Goal: Find specific page/section: Find specific page/section

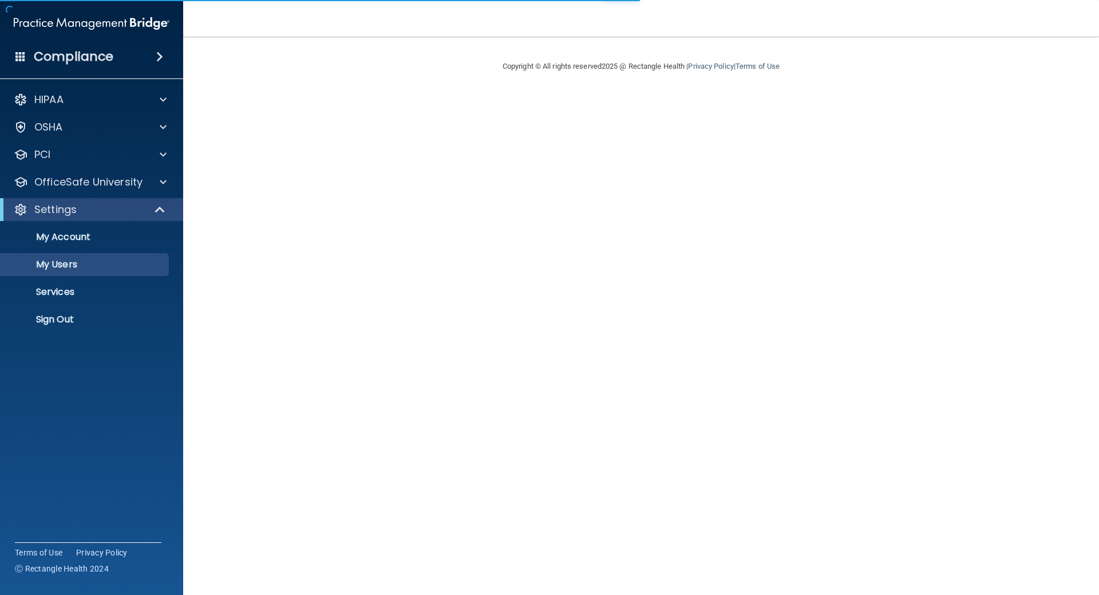
select select "20"
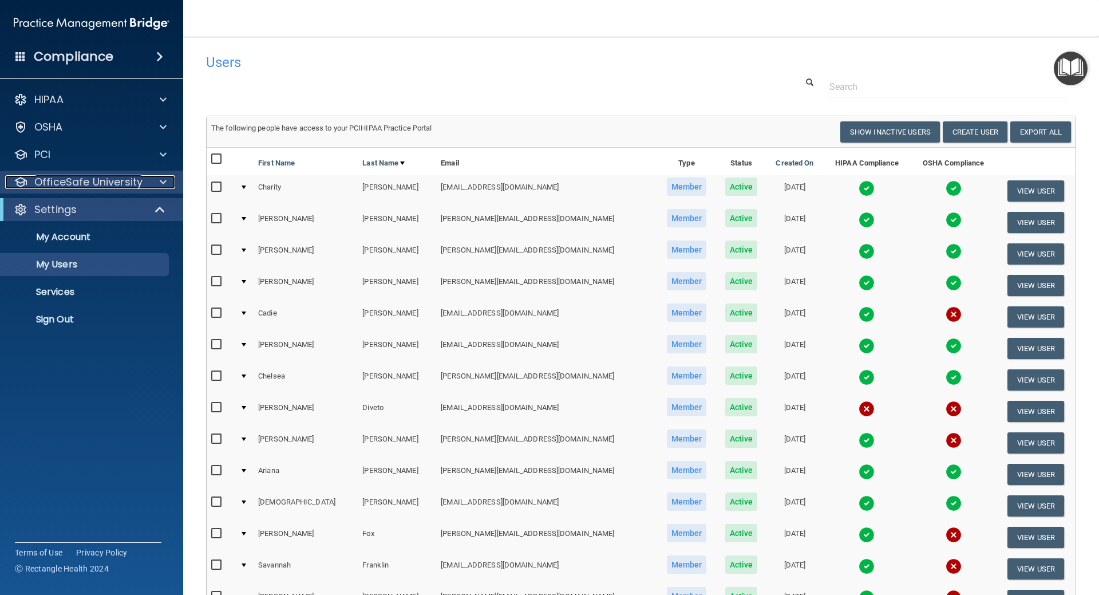
click at [80, 179] on p "OfficeSafe University" at bounding box center [88, 182] width 108 height 14
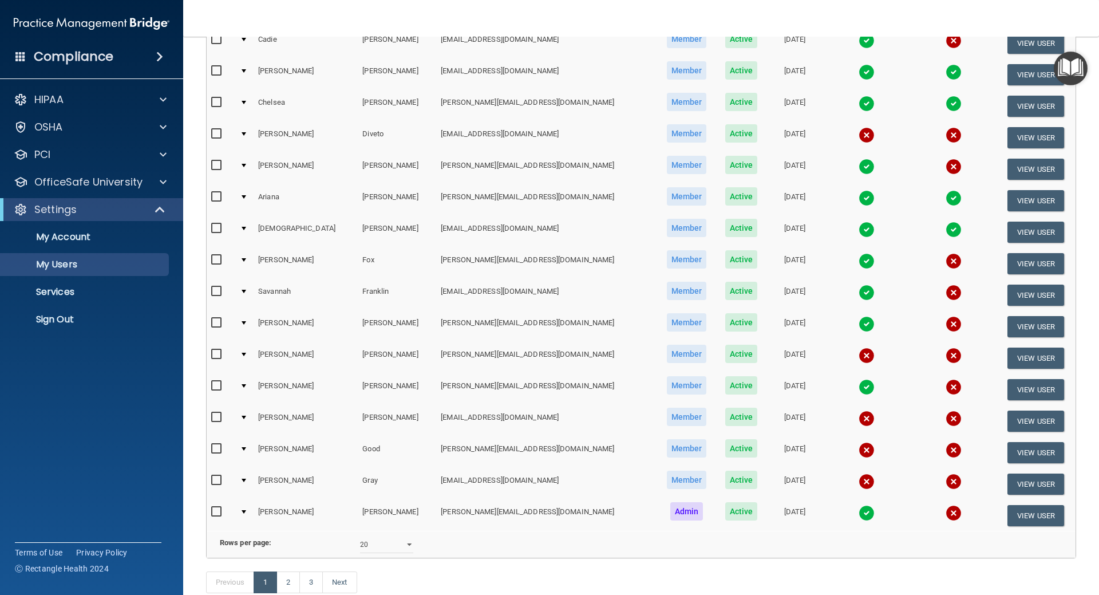
scroll to position [286, 0]
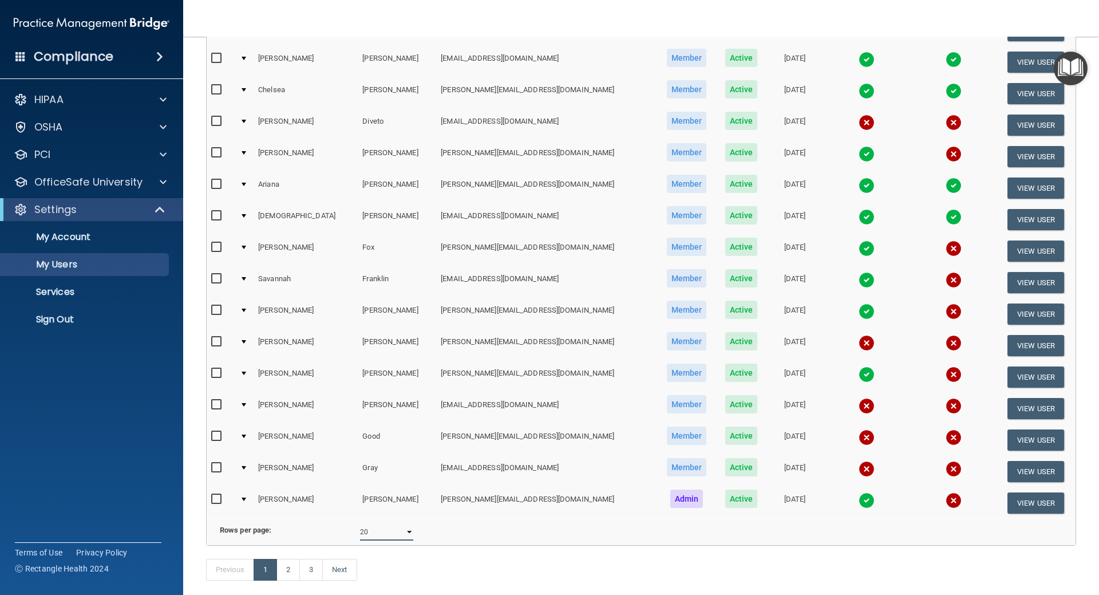
drag, startPoint x: 386, startPoint y: 542, endPoint x: 394, endPoint y: 542, distance: 8.0
click at [386, 540] on select "10 20 30 40 all" at bounding box center [386, 531] width 53 height 17
select select "43"
click at [360, 532] on select "10 20 30 40 all" at bounding box center [386, 531] width 53 height 17
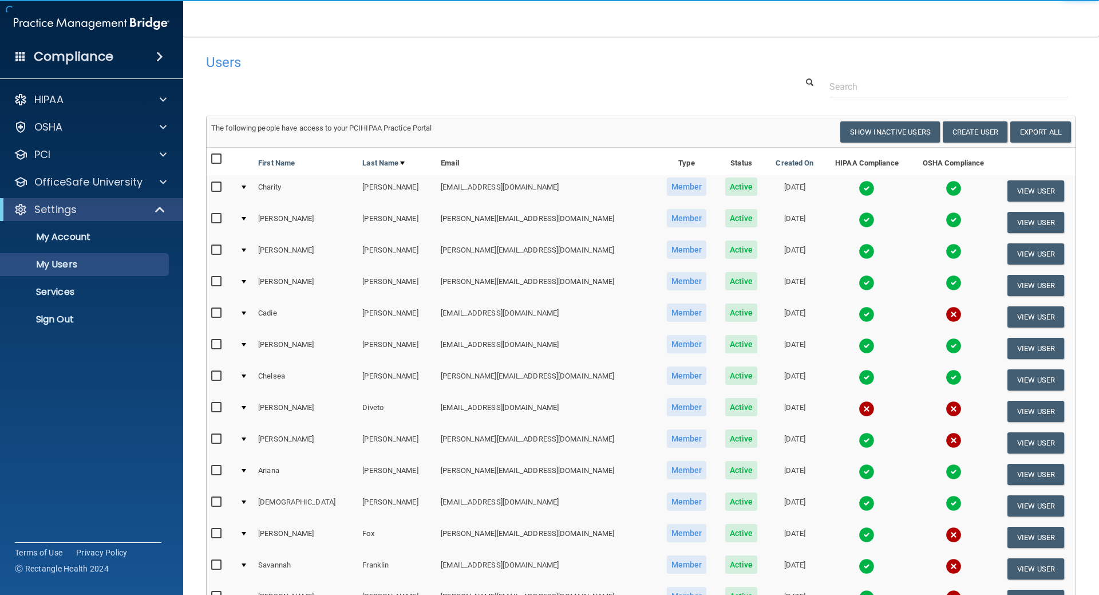
click at [223, 36] on nav "Toggle navigation Human Resources [EMAIL_ADDRESS][DOMAIN_NAME] Manage My Enterp…" at bounding box center [641, 18] width 916 height 37
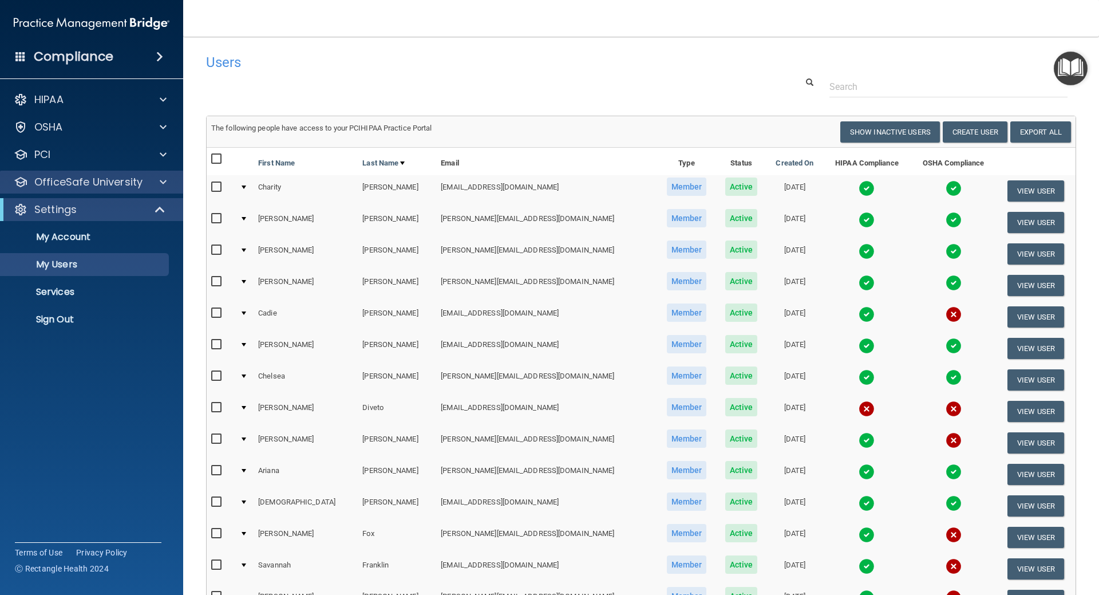
drag, startPoint x: 106, startPoint y: 375, endPoint x: 183, endPoint y: 189, distance: 201.5
click at [106, 374] on accordion "HIPAA Documents and Policies Report an Incident Business Associates Emergency P…" at bounding box center [92, 265] width 184 height 363
click at [306, 37] on main "Users Success! New user created. × Error! The user couldn't be created. × Succe…" at bounding box center [641, 316] width 916 height 558
click at [317, 73] on div "Users" at bounding box center [457, 62] width 518 height 28
